Goal: Information Seeking & Learning: Find contact information

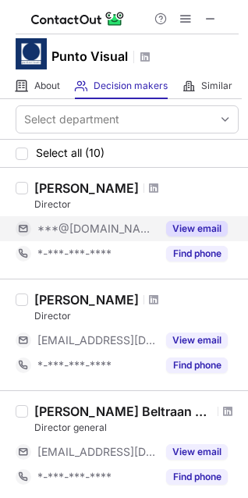
click at [75, 222] on span "***@[DOMAIN_NAME]" at bounding box center [96, 229] width 119 height 14
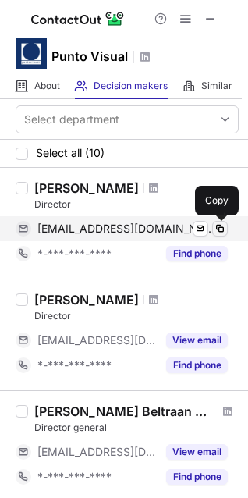
click at [221, 233] on span at bounding box center [220, 229] width 12 height 12
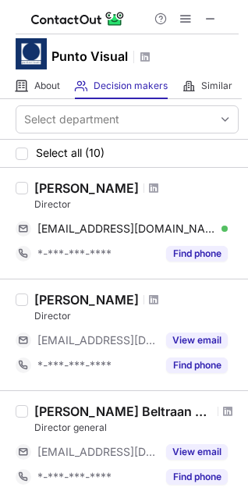
drag, startPoint x: 34, startPoint y: 186, endPoint x: 121, endPoint y: 186, distance: 86.7
click at [121, 186] on div "[PERSON_NAME]" at bounding box center [136, 188] width 205 height 16
copy div "[PERSON_NAME]"
drag, startPoint x: 37, startPoint y: 200, endPoint x: 72, endPoint y: 201, distance: 35.2
click at [72, 201] on div "[PERSON_NAME] Director [EMAIL_ADDRESS][DOMAIN_NAME] Verified Send email Copy *-…" at bounding box center [133, 223] width 211 height 86
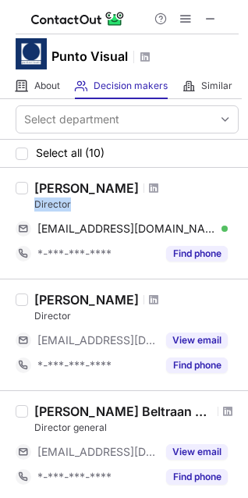
copy div "Director"
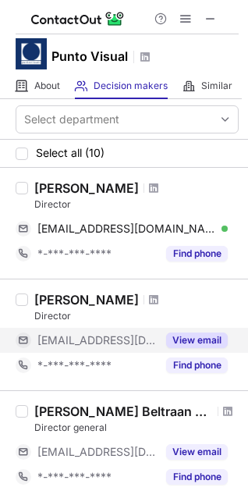
click at [77, 351] on div "[EMAIL_ADDRESS][DOMAIN_NAME]" at bounding box center [86, 340] width 141 height 25
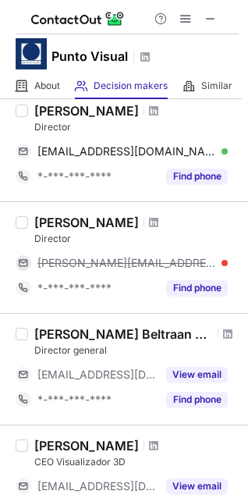
scroll to position [78, 0]
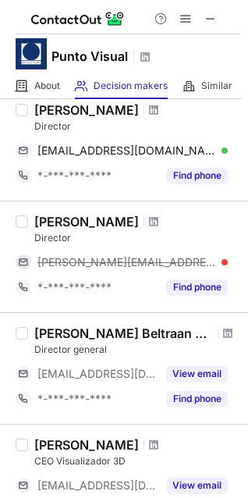
drag, startPoint x: 37, startPoint y: 219, endPoint x: 134, endPoint y: 219, distance: 96.1
click at [134, 219] on div "[PERSON_NAME]" at bounding box center [86, 222] width 105 height 16
copy div "[PERSON_NAME]"
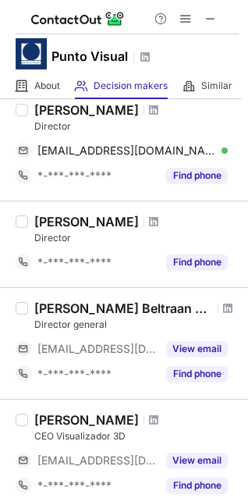
click at [0, 376] on div "[PERSON_NAME] Beltraan G [PERSON_NAME] Director general [EMAIL_ADDRESS][DOMAIN_…" at bounding box center [124, 343] width 248 height 112
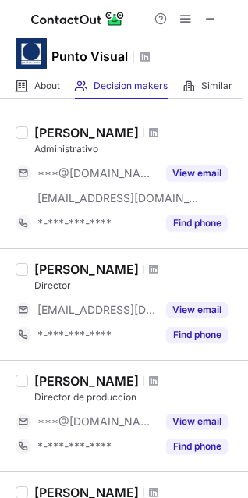
scroll to position [625, 0]
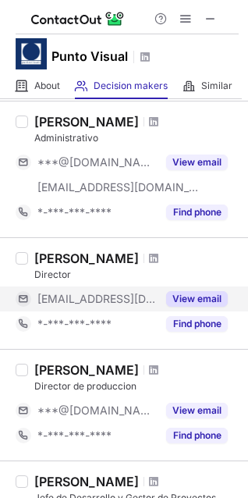
click at [94, 300] on span "[EMAIL_ADDRESS][DOMAIN_NAME]" at bounding box center [96, 299] width 119 height 14
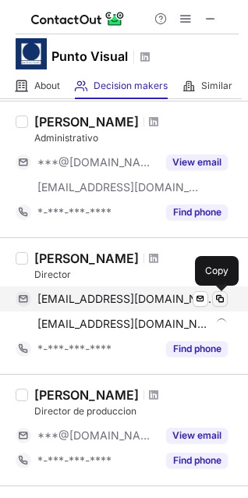
click at [222, 301] on span at bounding box center [220, 299] width 12 height 12
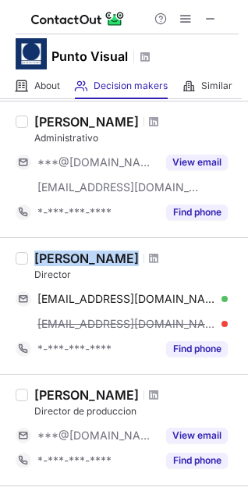
drag, startPoint x: 35, startPoint y: 257, endPoint x: 119, endPoint y: 257, distance: 84.3
click at [119, 257] on div "[PERSON_NAME]" at bounding box center [136, 259] width 205 height 16
copy div "[PERSON_NAME]"
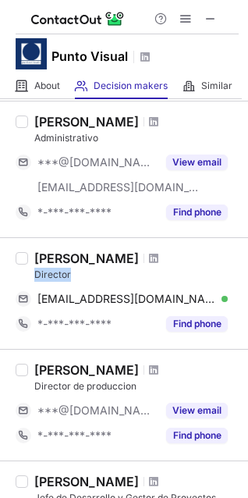
drag, startPoint x: 32, startPoint y: 272, endPoint x: 74, endPoint y: 276, distance: 42.4
click at [74, 276] on div "[PERSON_NAME] Director [EMAIL_ADDRESS][DOMAIN_NAME] Verified Send email Copy *-…" at bounding box center [133, 294] width 211 height 86
copy div "Director"
click at [3, 373] on div "[PERSON_NAME] Director de produccion ***@[DOMAIN_NAME] View email *-***-***-***…" at bounding box center [124, 405] width 248 height 112
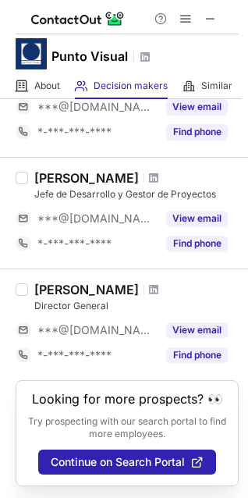
scroll to position [929, 0]
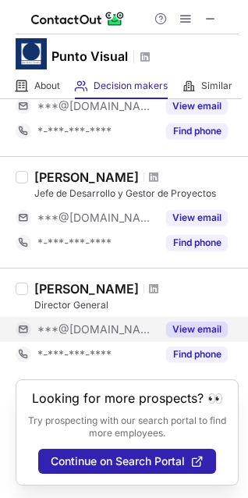
click at [60, 324] on span "***@[DOMAIN_NAME]" at bounding box center [96, 330] width 119 height 14
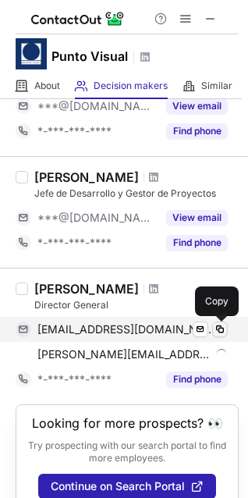
click at [226, 330] on span at bounding box center [220, 329] width 12 height 12
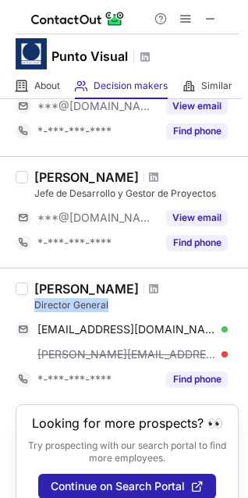
drag, startPoint x: 59, startPoint y: 308, endPoint x: 137, endPoint y: 311, distance: 78.2
click at [137, 311] on div "Director General" at bounding box center [136, 305] width 205 height 14
copy div "Director General"
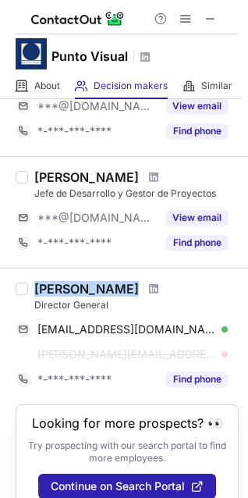
drag, startPoint x: 34, startPoint y: 291, endPoint x: 120, endPoint y: 284, distance: 86.2
click at [120, 284] on div "[PERSON_NAME]" at bounding box center [86, 289] width 105 height 16
copy div "[PERSON_NAME]"
